Goal: Transaction & Acquisition: Purchase product/service

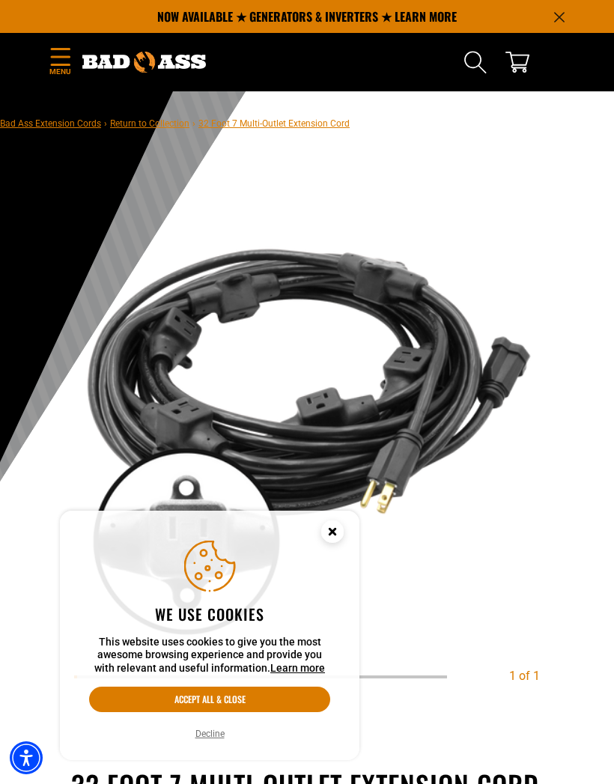
click at [64, 63] on icon "Menu" at bounding box center [61, 57] width 24 height 18
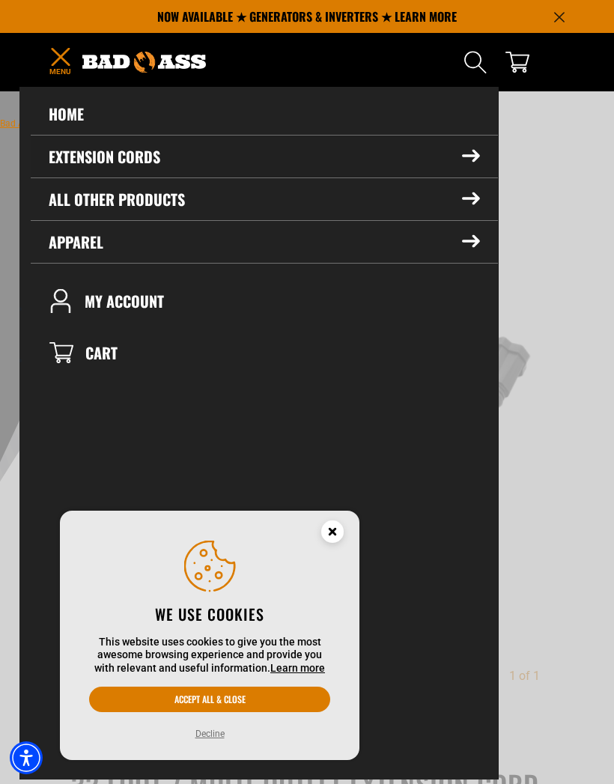
click at [466, 159] on icon at bounding box center [471, 156] width 18 height 13
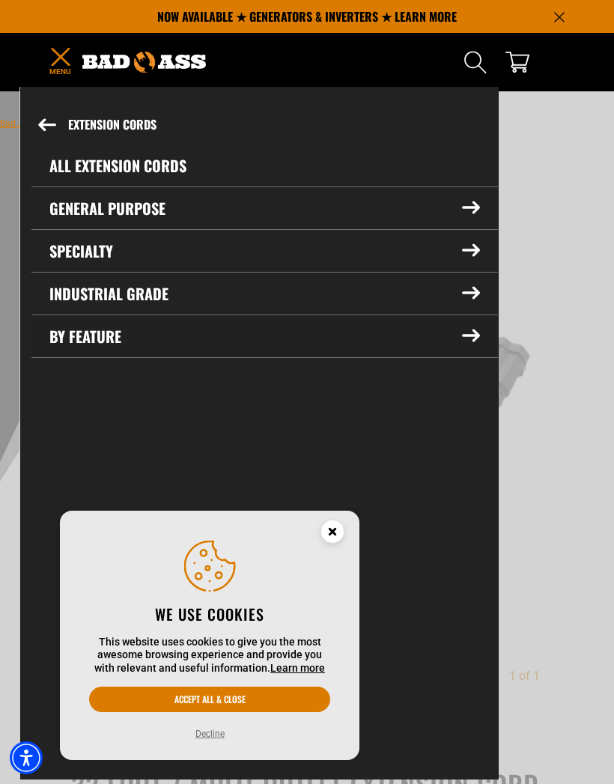
click at [472, 342] on icon at bounding box center [471, 335] width 18 height 13
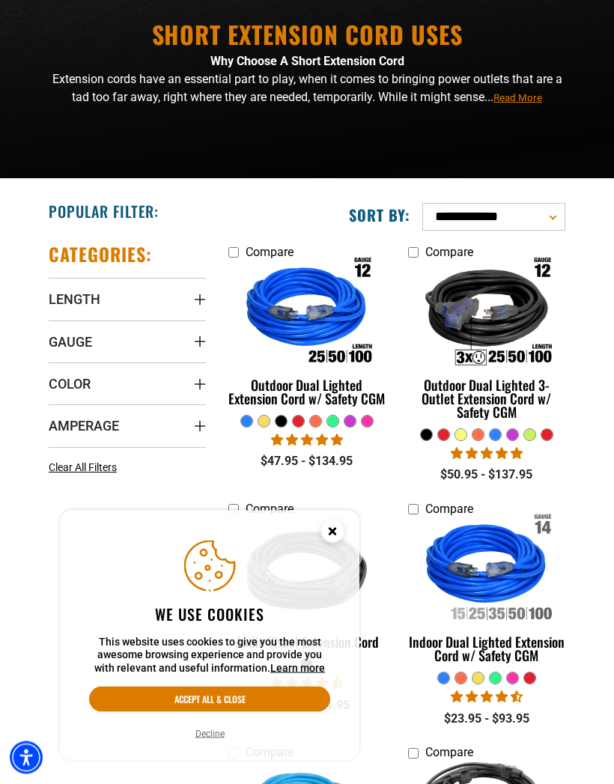
scroll to position [121, 0]
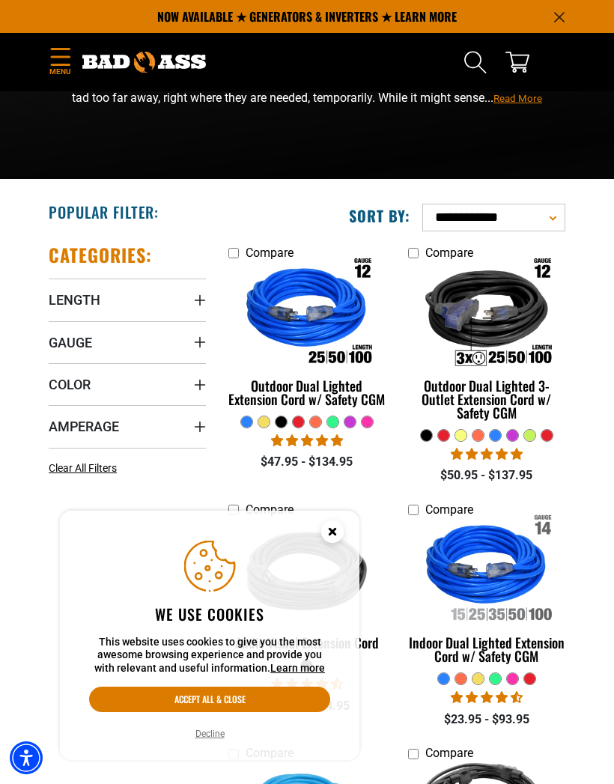
click at [347, 556] on icon "Close this option" at bounding box center [332, 533] width 45 height 45
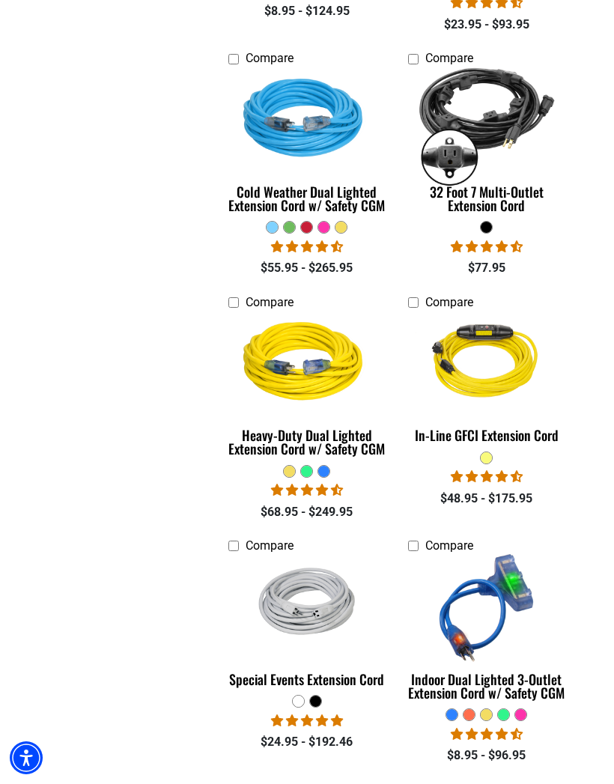
scroll to position [823, 0]
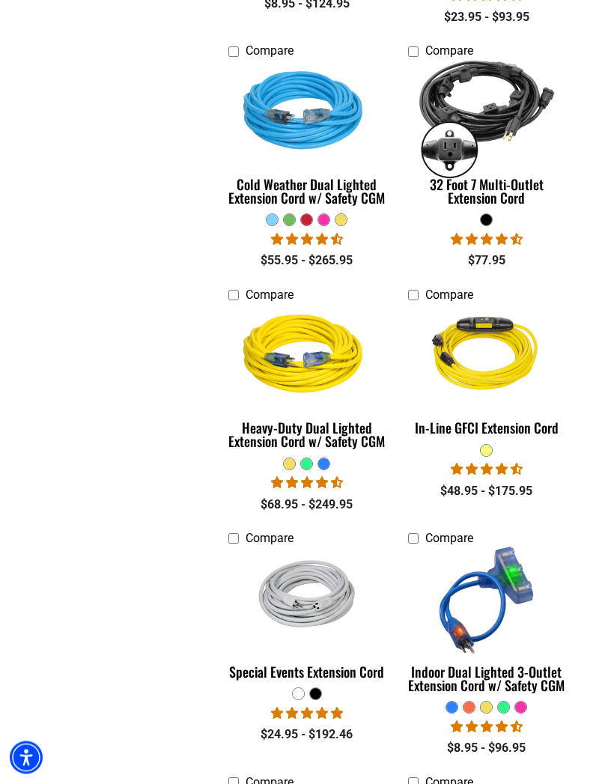
click at [503, 655] on img at bounding box center [486, 600] width 159 height 142
